Goal: Transaction & Acquisition: Purchase product/service

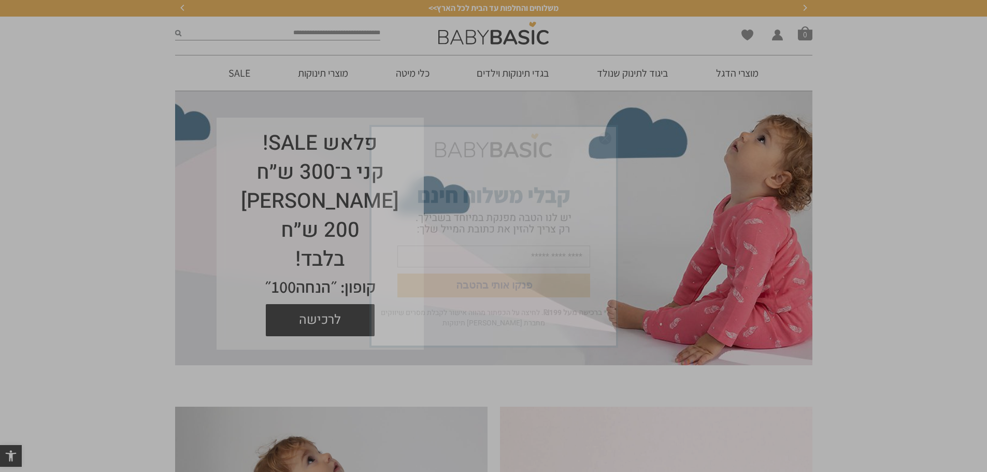
click at [604, 141] on img "סגור" at bounding box center [605, 138] width 12 height 12
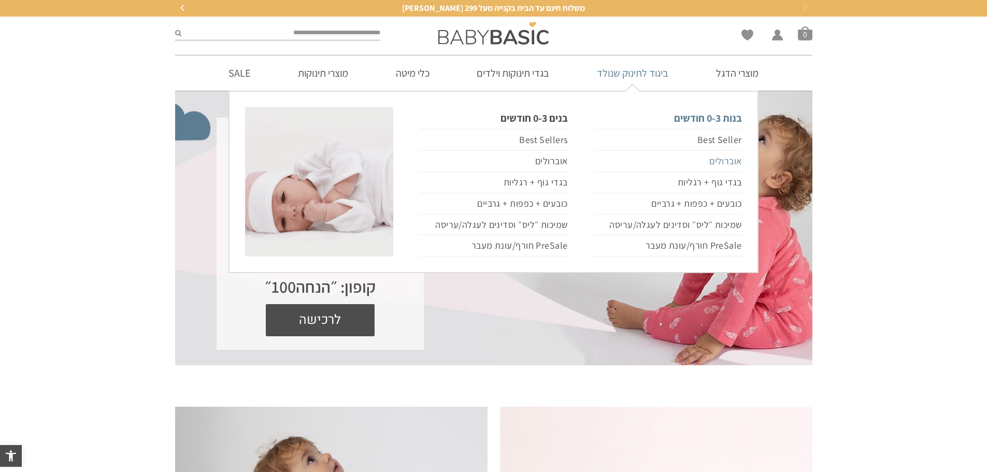
click at [721, 162] on link "אוברולים" at bounding box center [668, 161] width 148 height 21
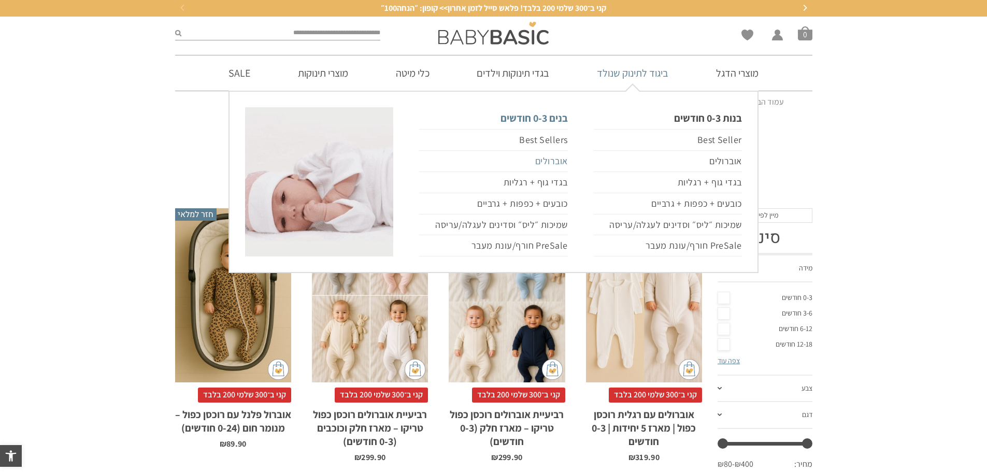
click at [555, 162] on link "אוברולים" at bounding box center [493, 161] width 148 height 21
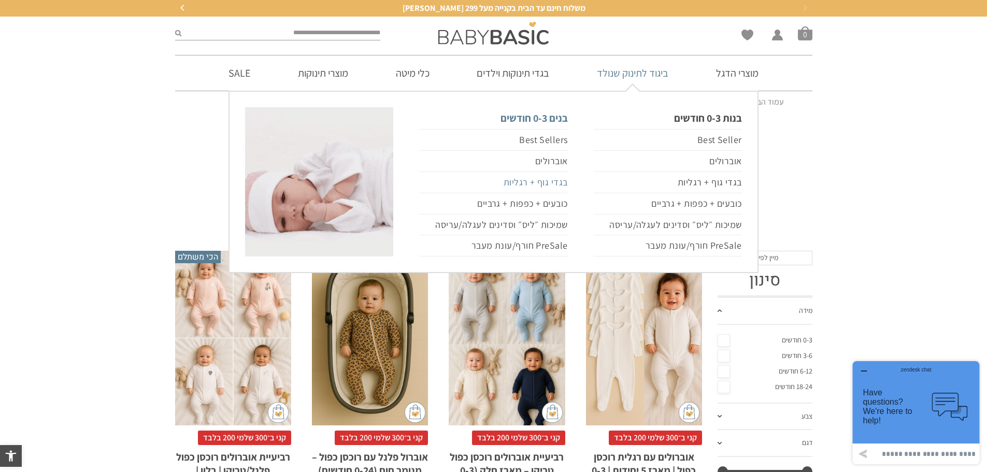
click at [544, 182] on link "בגדי גוף + רגליות" at bounding box center [493, 182] width 148 height 21
